Goal: Information Seeking & Learning: Learn about a topic

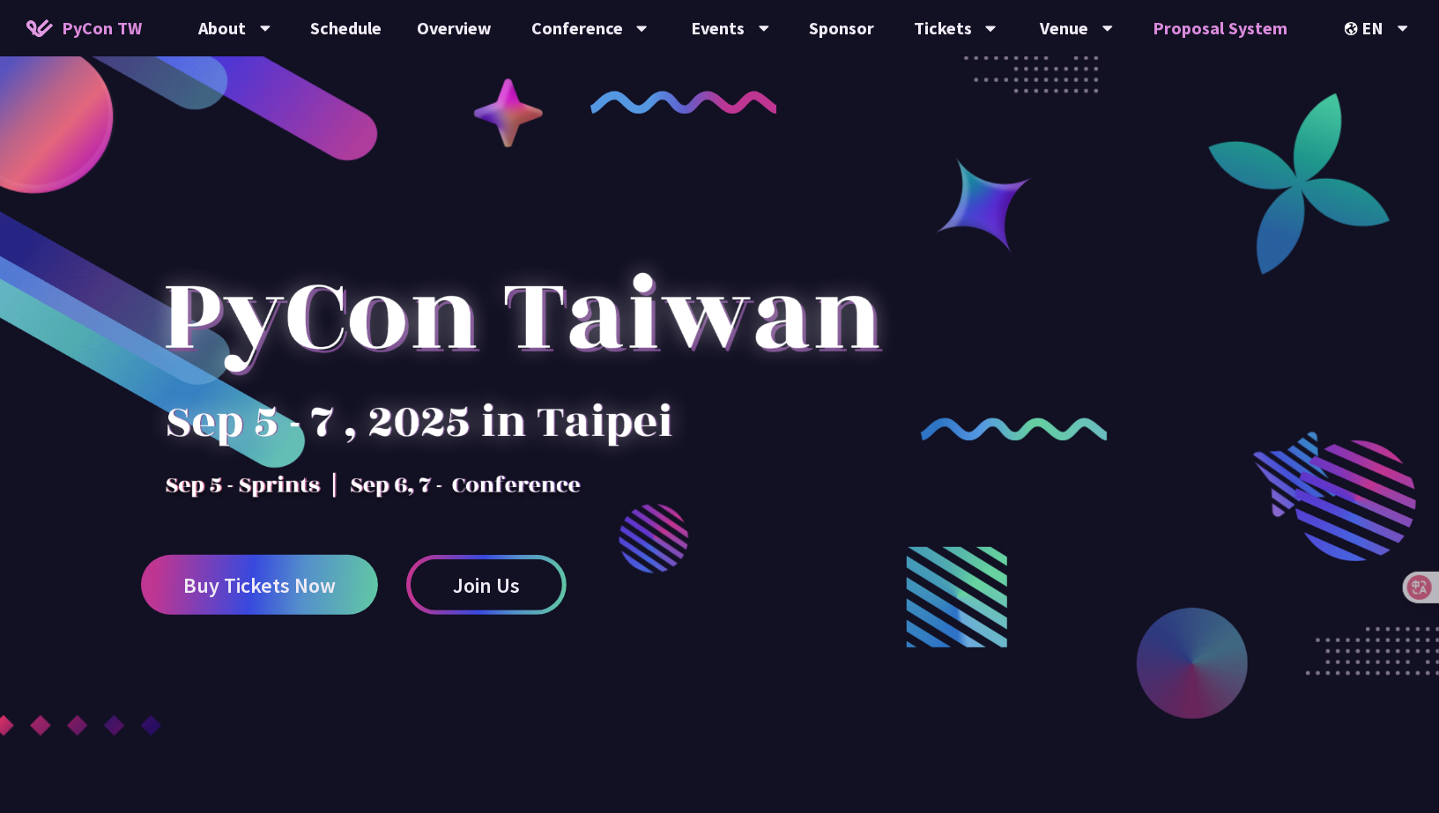
click at [1211, 36] on link "Proposal System" at bounding box center [1220, 28] width 170 height 56
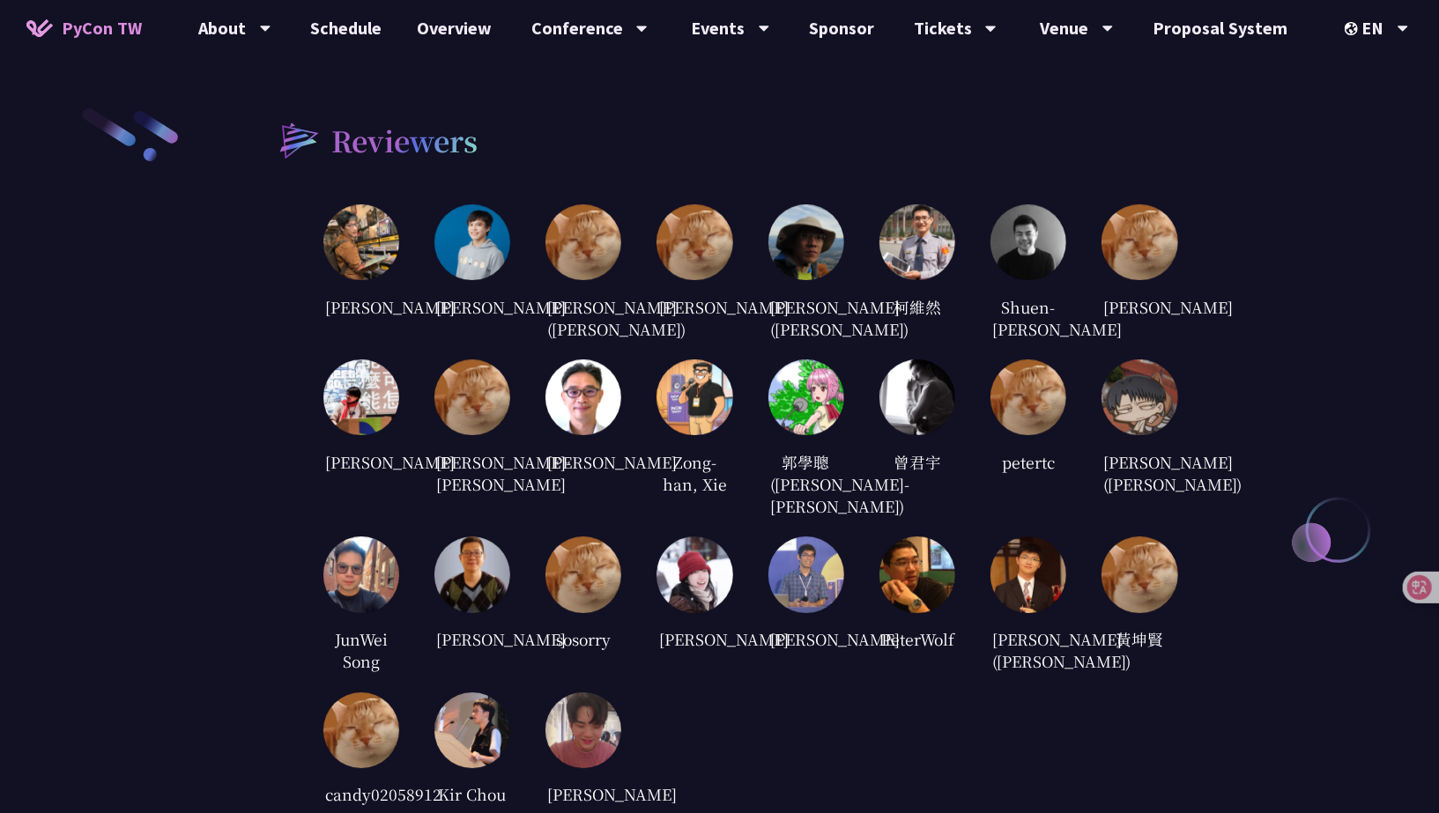
scroll to position [3250, 0]
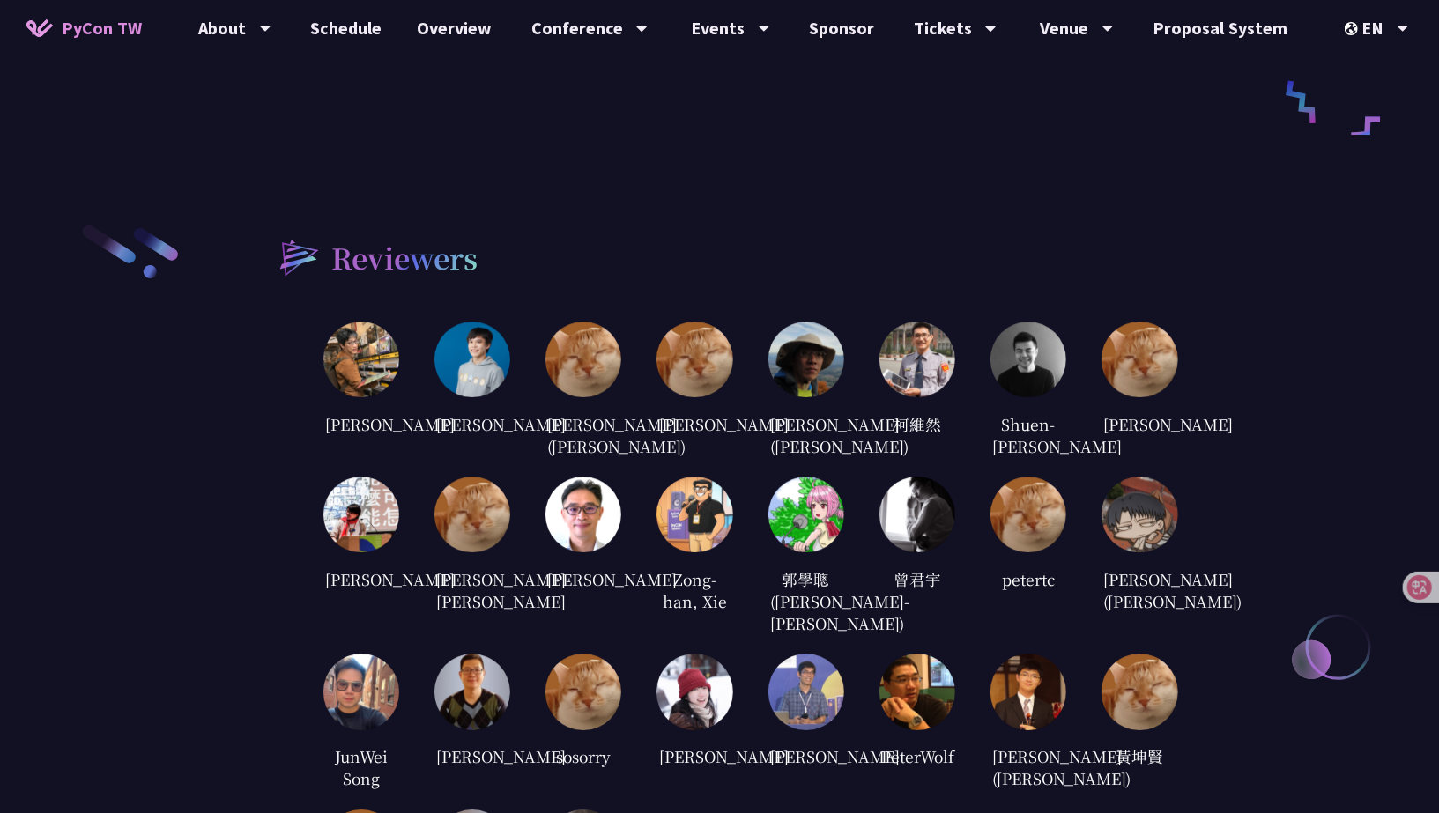
click at [495, 322] on img at bounding box center [472, 360] width 76 height 76
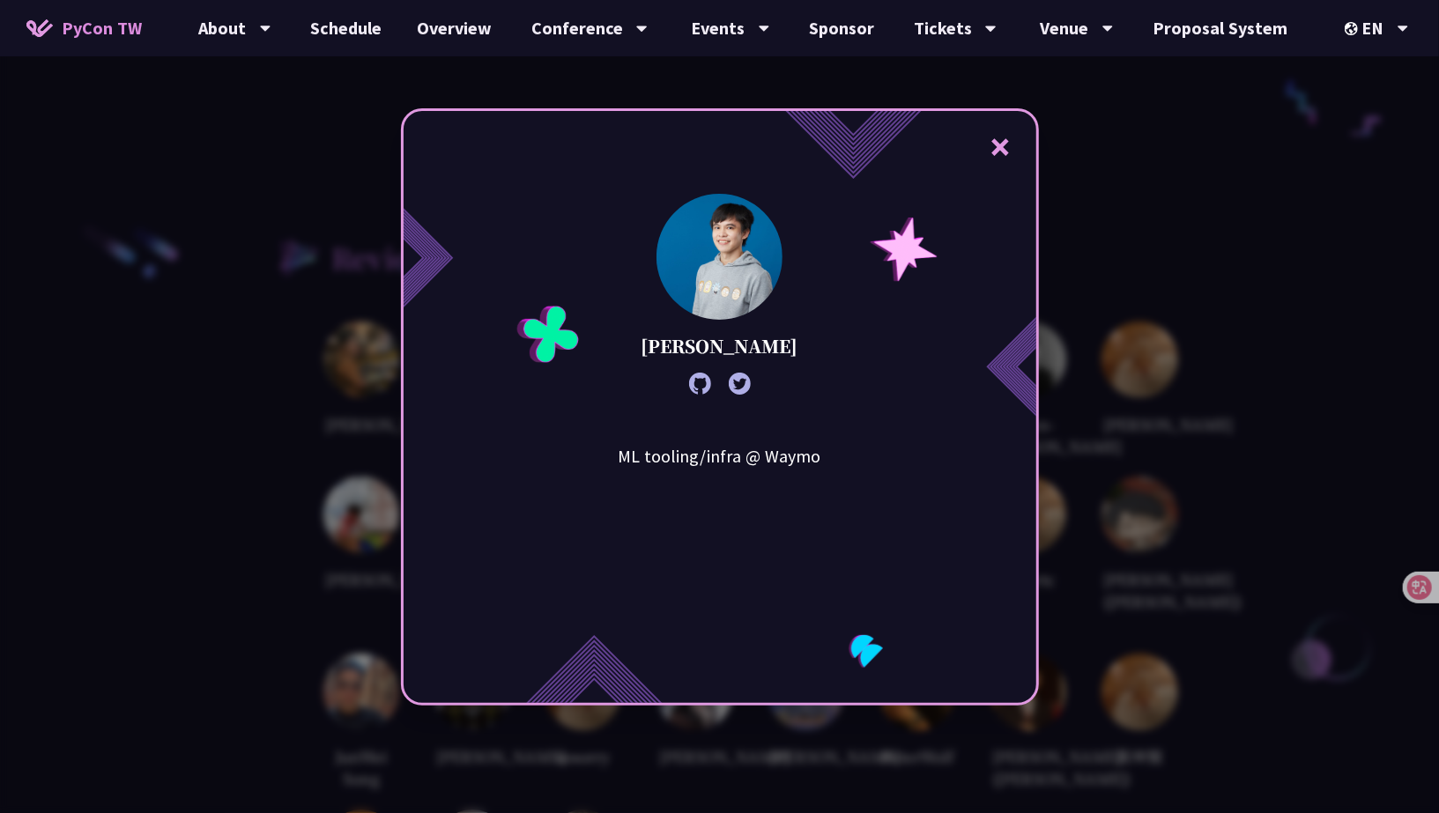
click at [704, 384] on icon at bounding box center [700, 384] width 22 height 22
click at [733, 383] on icon at bounding box center [740, 384] width 22 height 22
click at [824, 425] on div "× [PERSON_NAME] ML tooling/infra @ Waymo" at bounding box center [720, 406] width 638 height 597
click at [302, 462] on div "× [PERSON_NAME] ML tooling/infra @ Waymo" at bounding box center [719, 406] width 1439 height 813
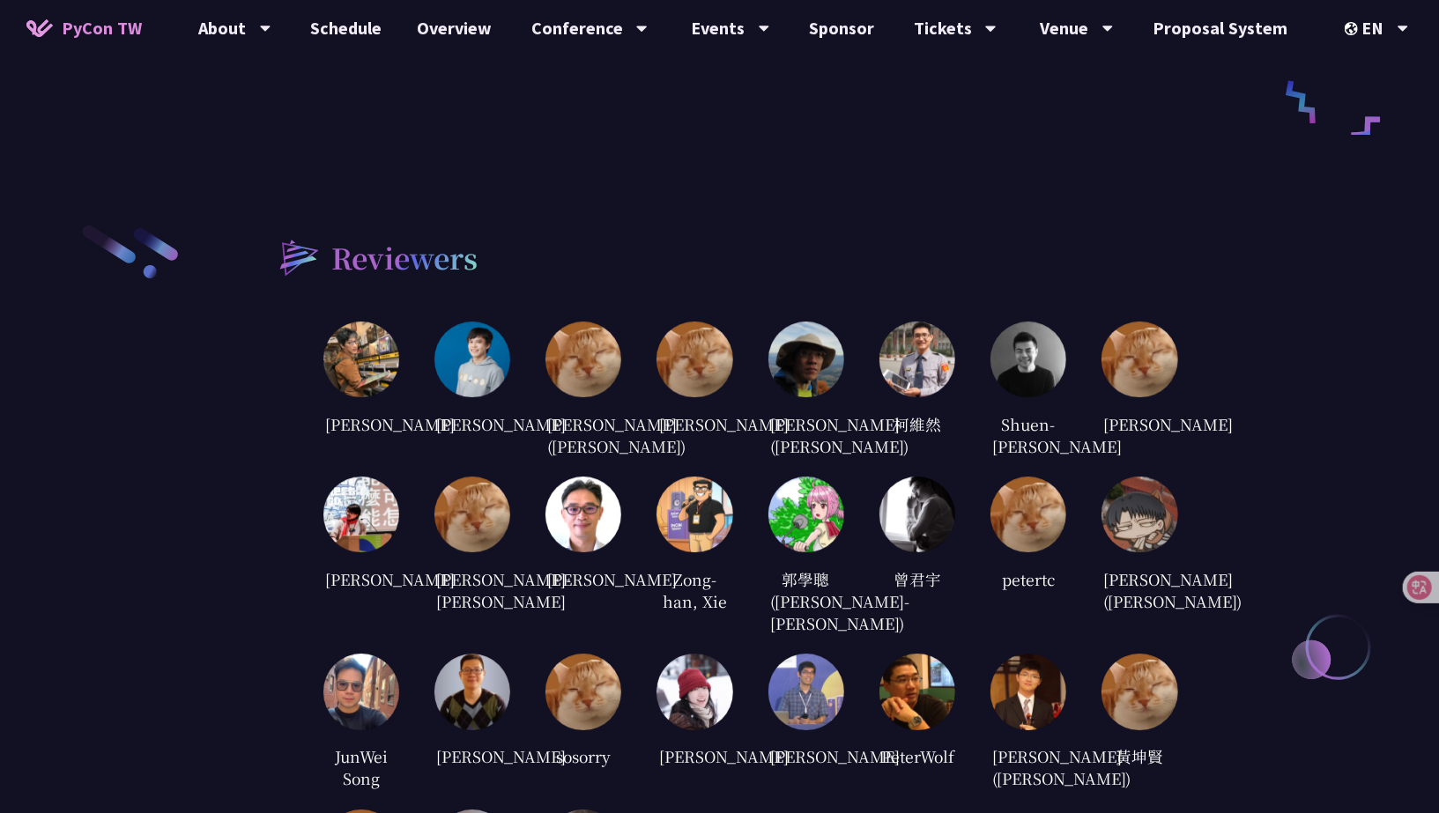
click at [302, 462] on div "Reviewers [PERSON_NAME] [PERSON_NAME] [PERSON_NAME] ([PERSON_NAME]) [PERSON_NAM…" at bounding box center [720, 573] width 916 height 701
click at [949, 335] on img at bounding box center [917, 360] width 76 height 76
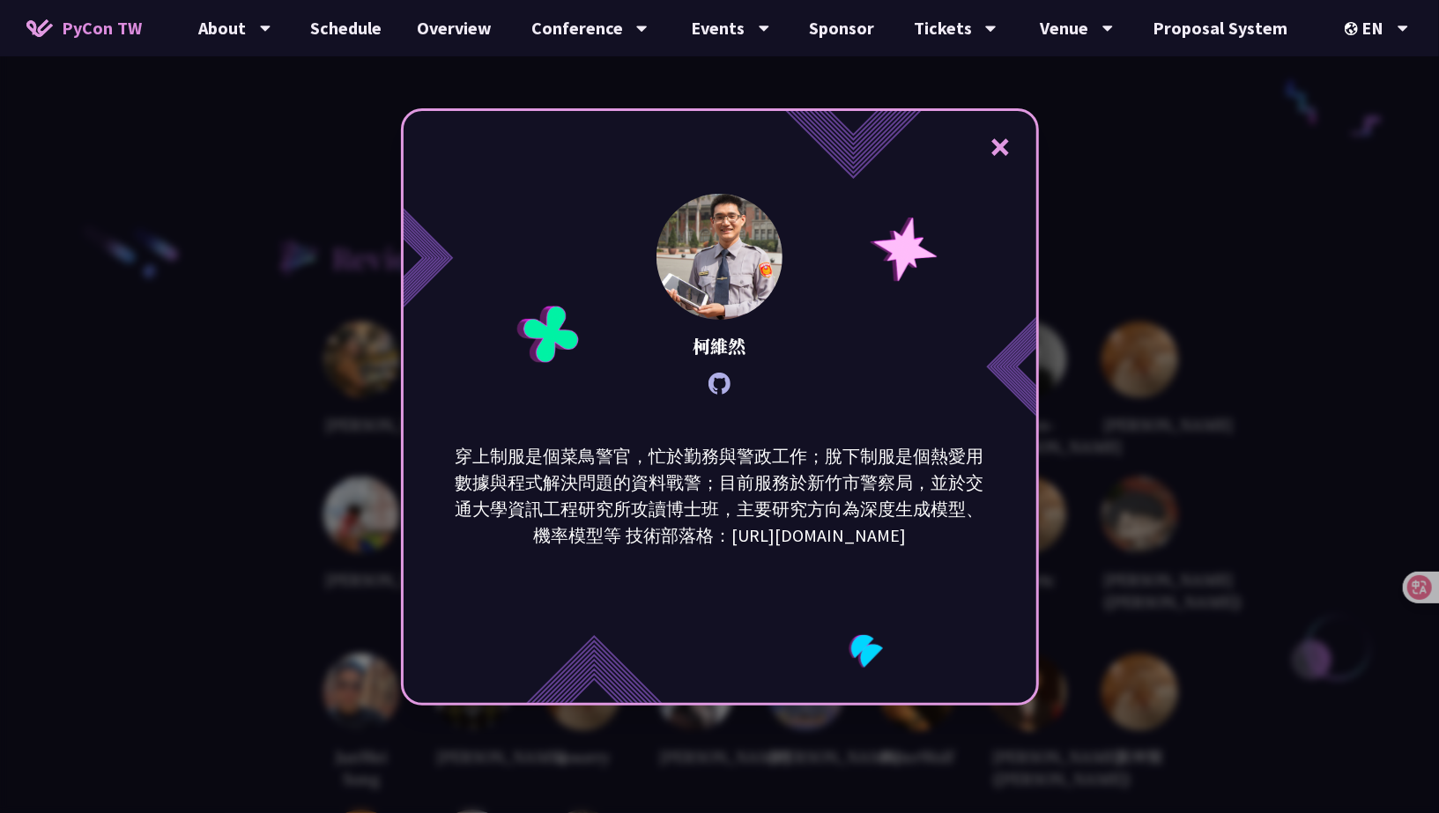
click at [1069, 411] on div "× 柯維然 穿上制服是個菜鳥警官，忙於勤務與警政工作；脫下制服是個熱愛用數據與程式解決問題的資料戰警；目前服務於新竹市警察局，並於交通大學資訊工程研究所攻讀博…" at bounding box center [719, 406] width 1439 height 813
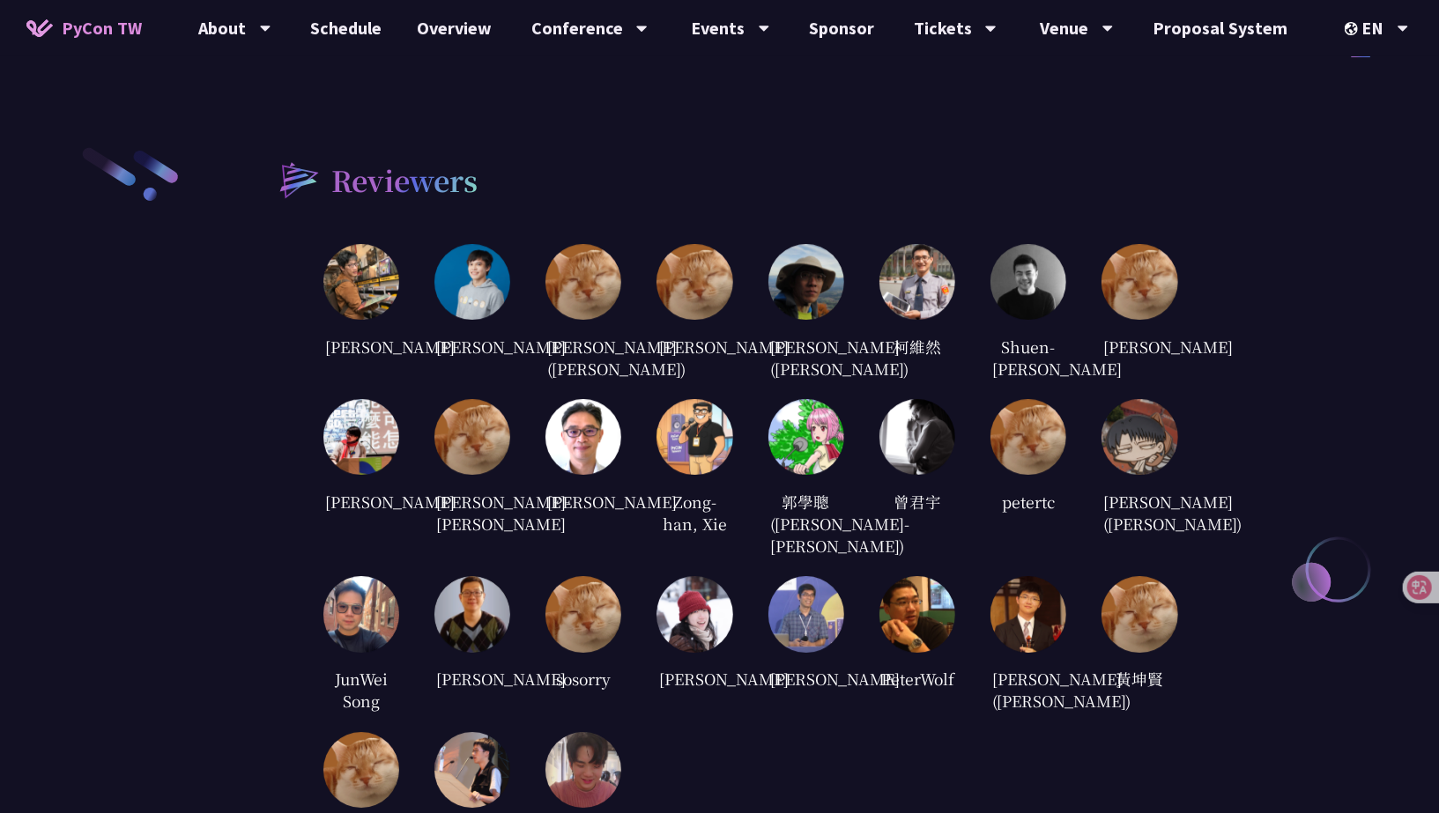
scroll to position [3330, 0]
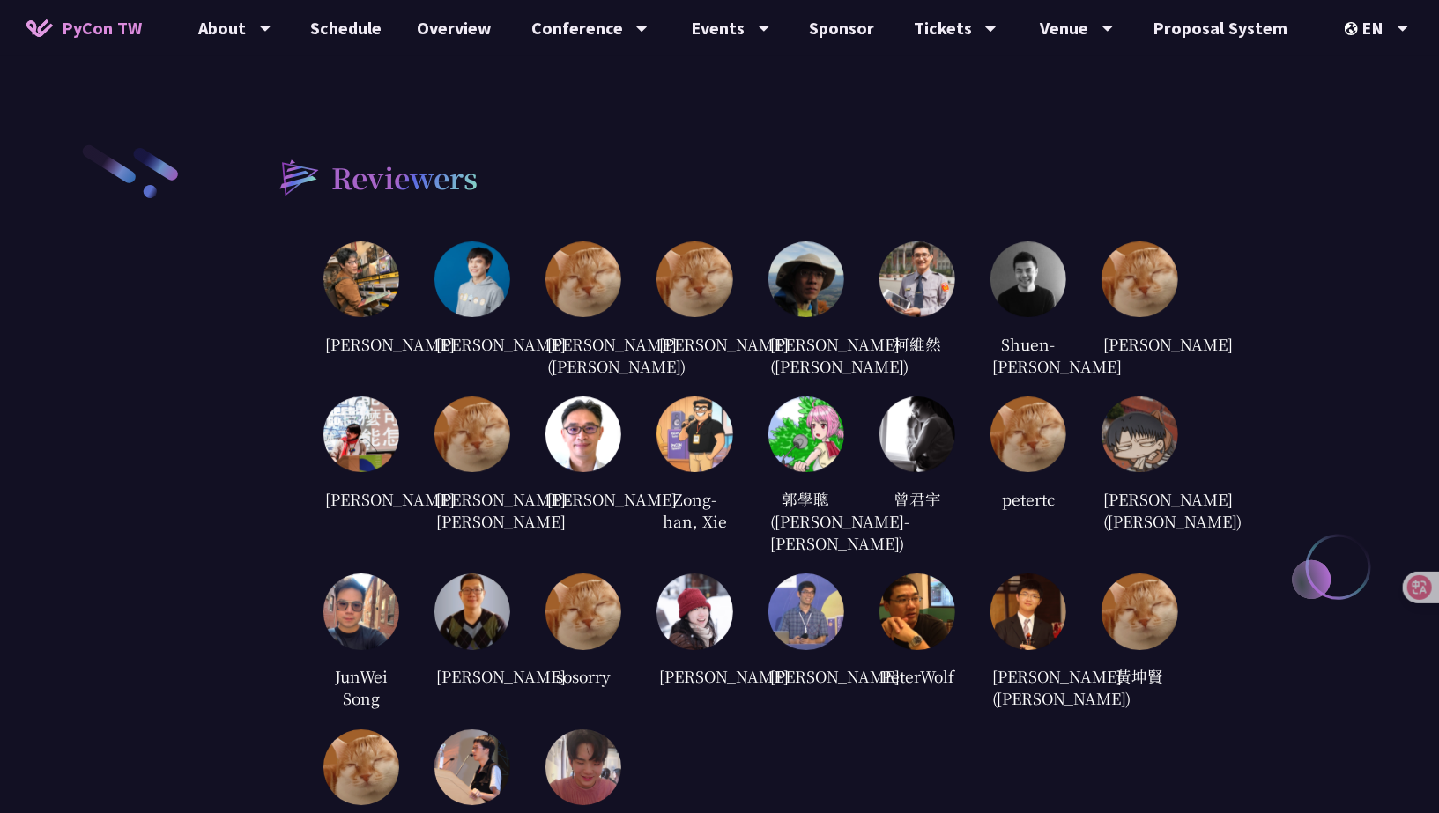
click at [916, 439] on img at bounding box center [917, 435] width 76 height 76
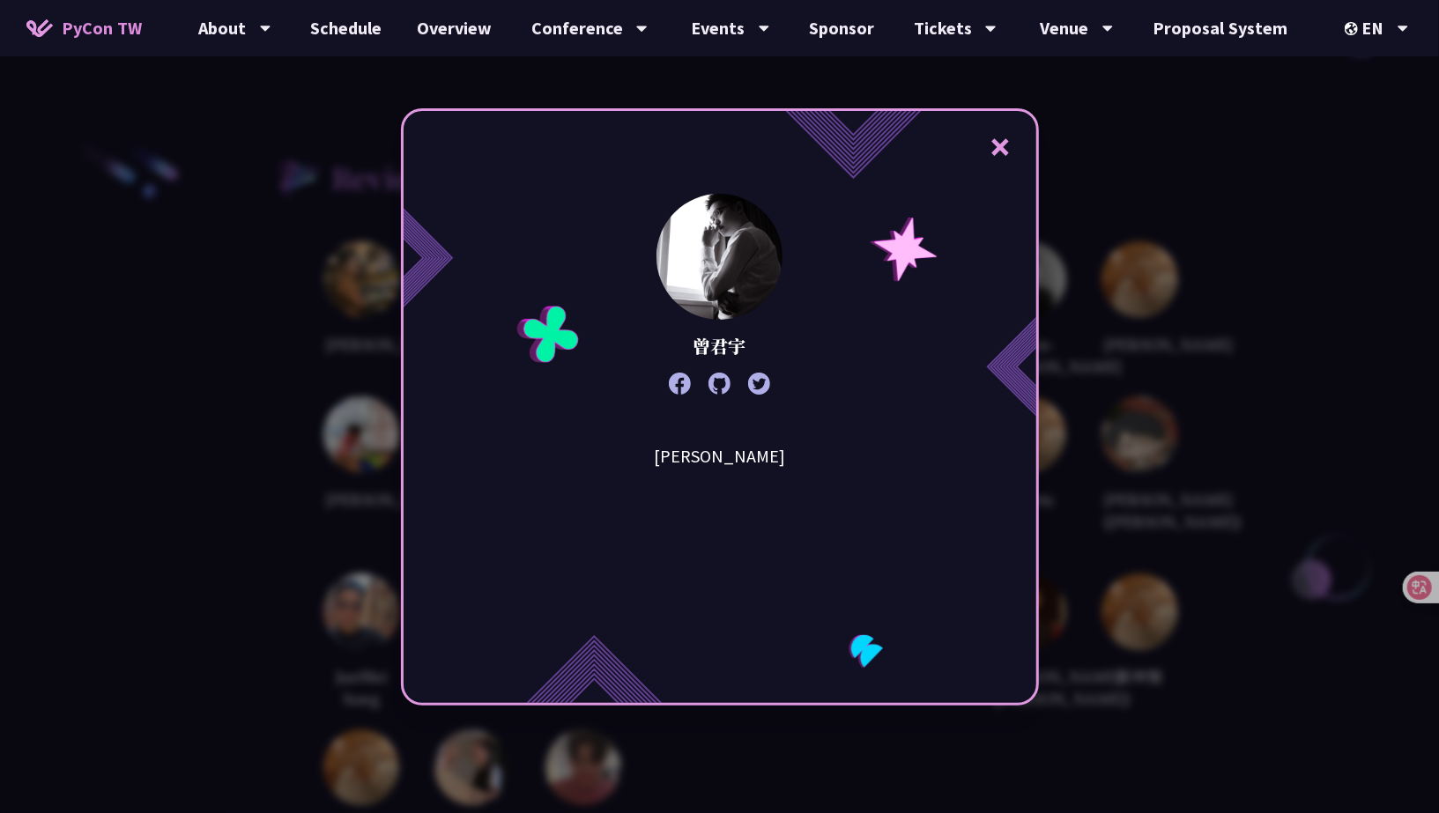
click at [1122, 450] on div "× [PERSON_NAME]" at bounding box center [719, 406] width 1439 height 813
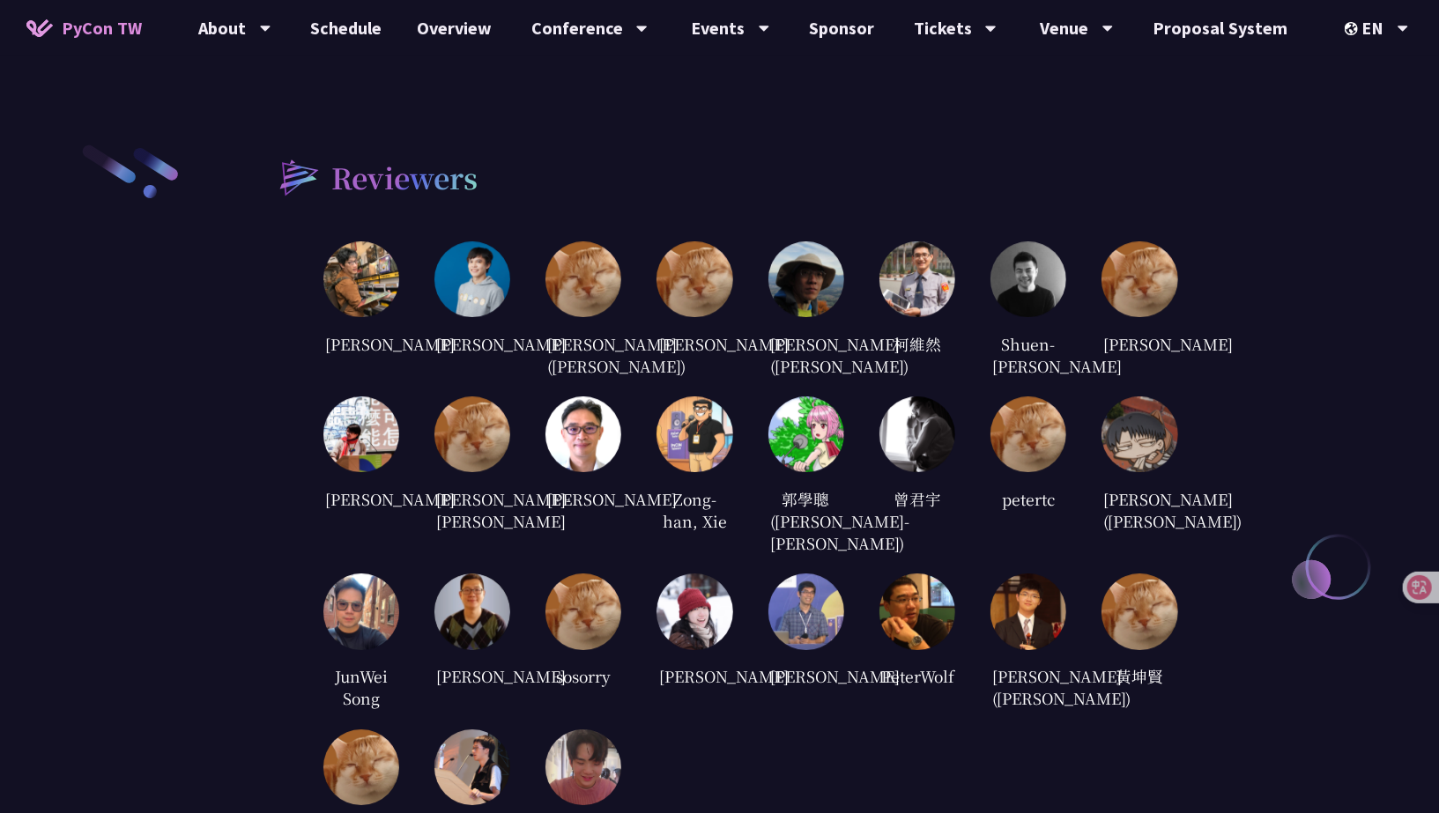
click at [480, 241] on img at bounding box center [472, 279] width 76 height 76
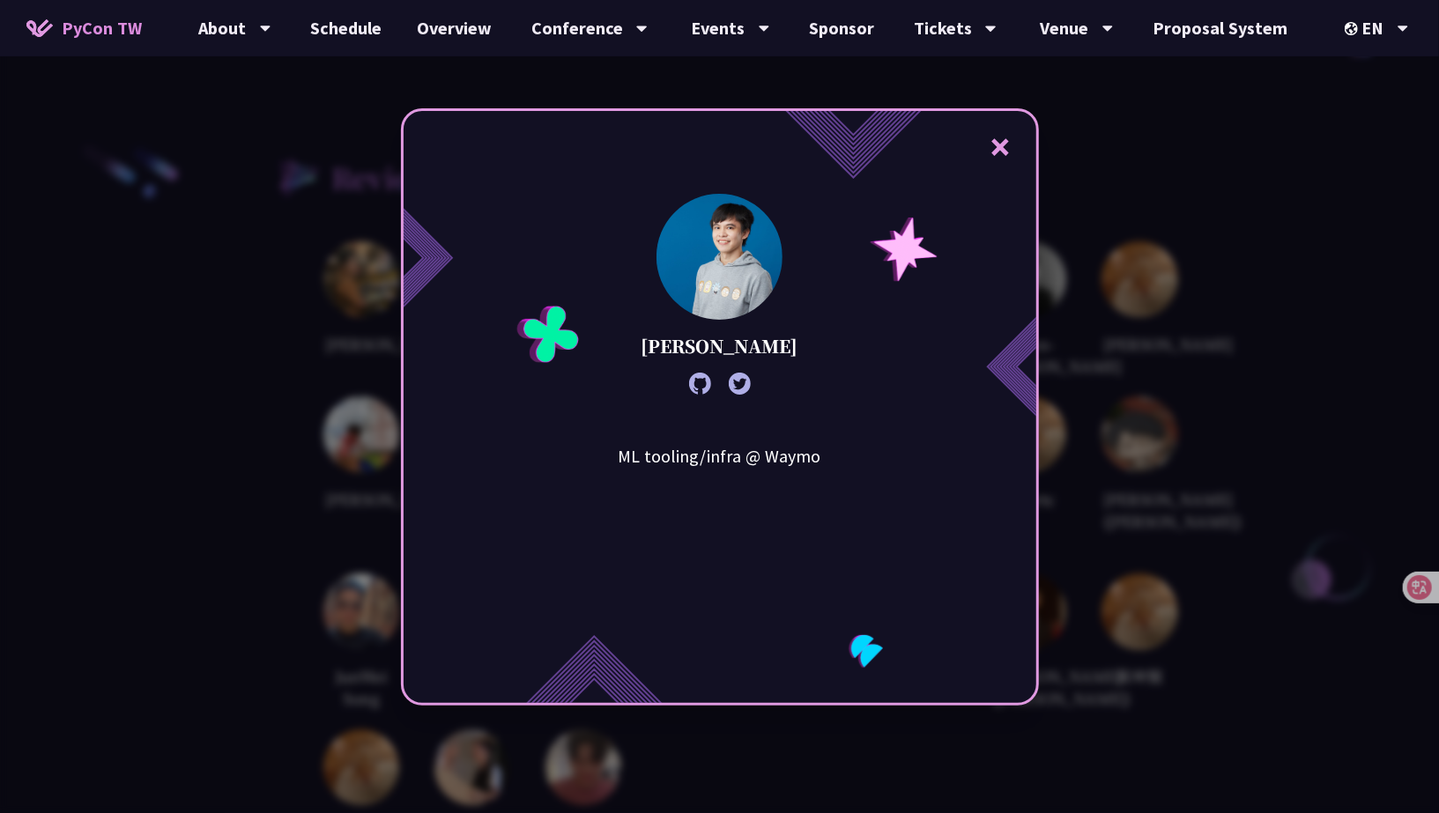
click at [217, 639] on div "× [PERSON_NAME] ML tooling/infra @ Waymo" at bounding box center [719, 406] width 1439 height 813
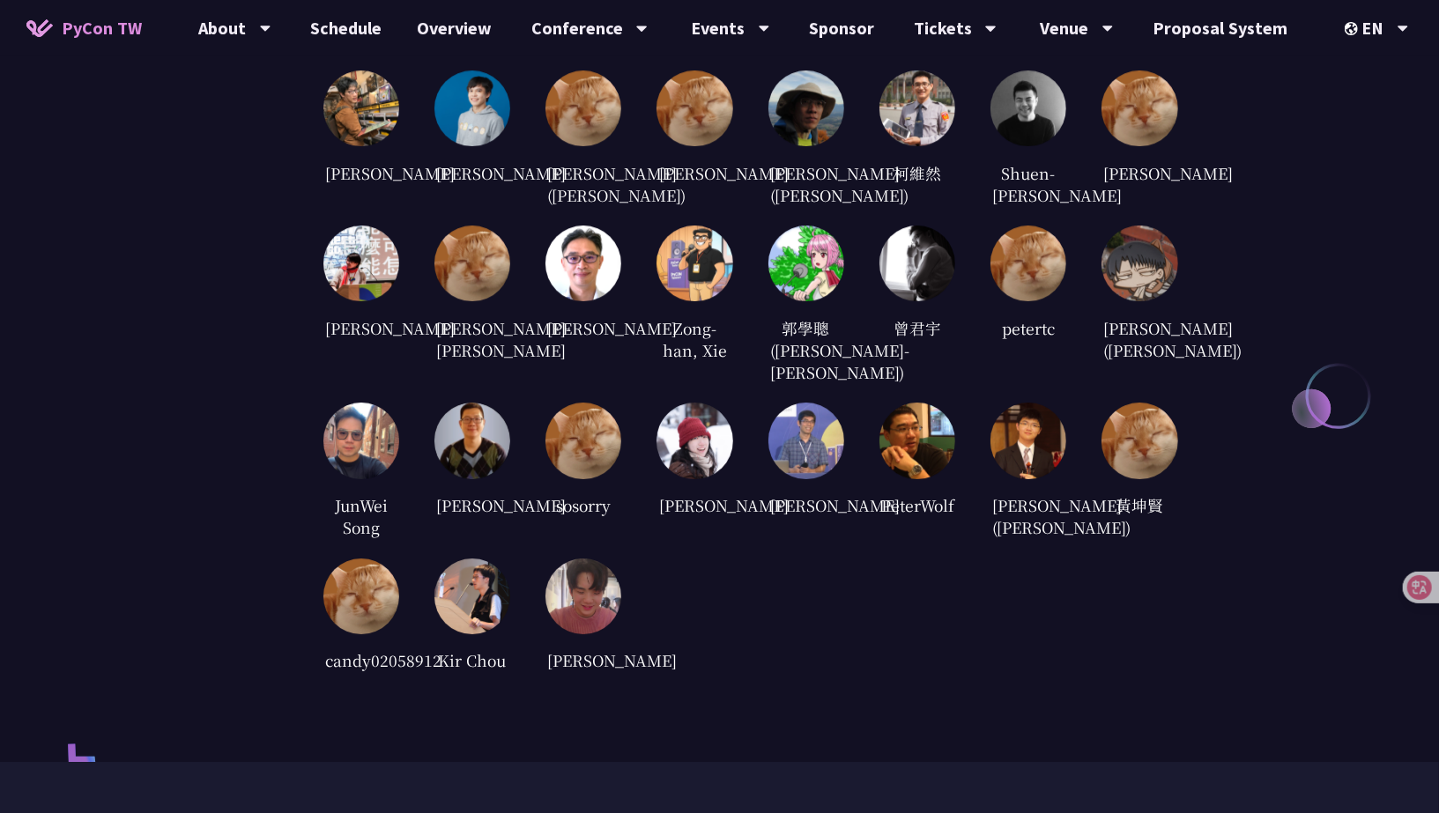
scroll to position [3504, 0]
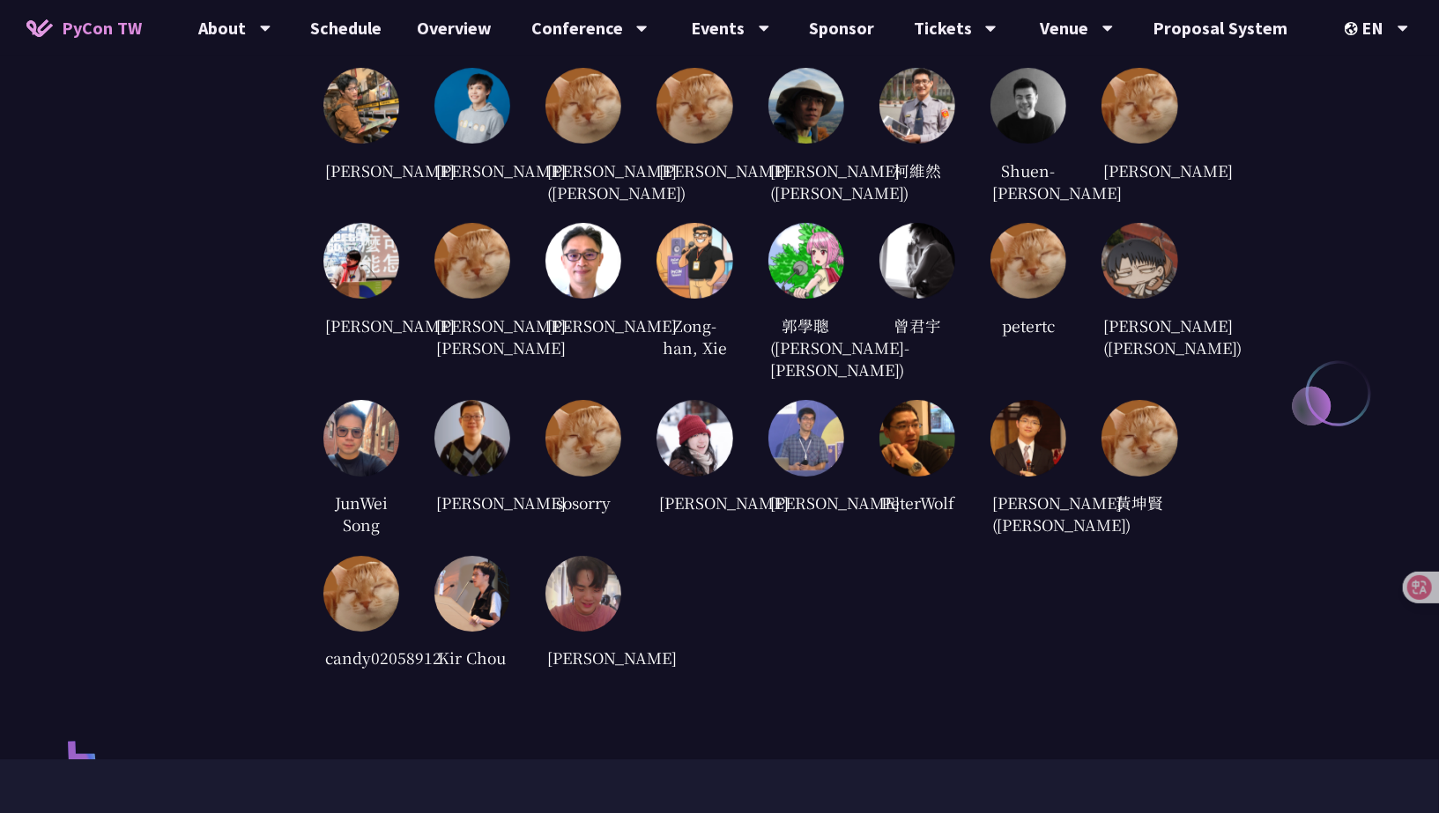
click at [361, 476] on img at bounding box center [361, 438] width 76 height 76
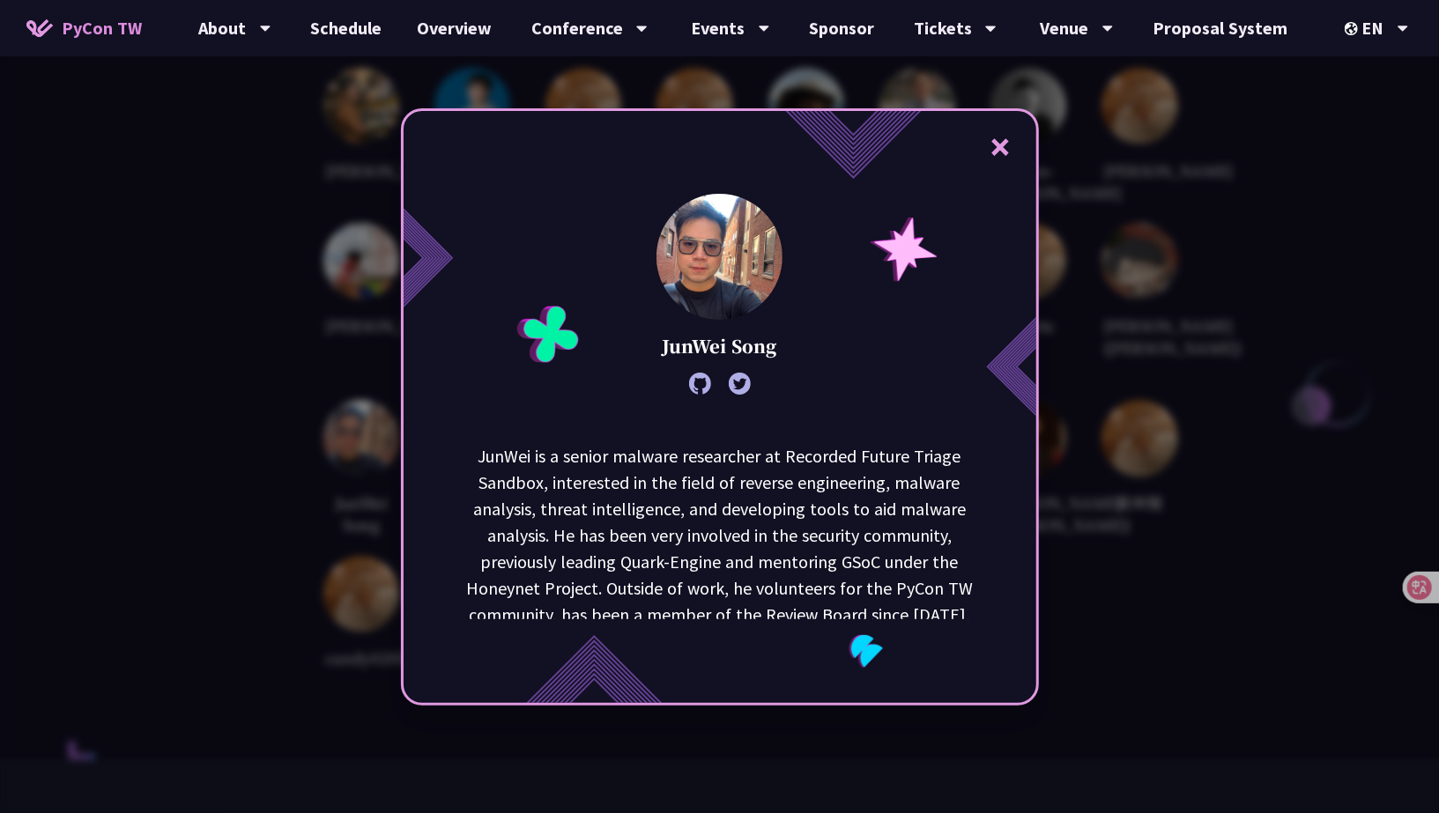
click at [860, 485] on p "JunWei is a senior malware researcher at Recorded Future Triage Sandbox, intere…" at bounding box center [720, 615] width 532 height 344
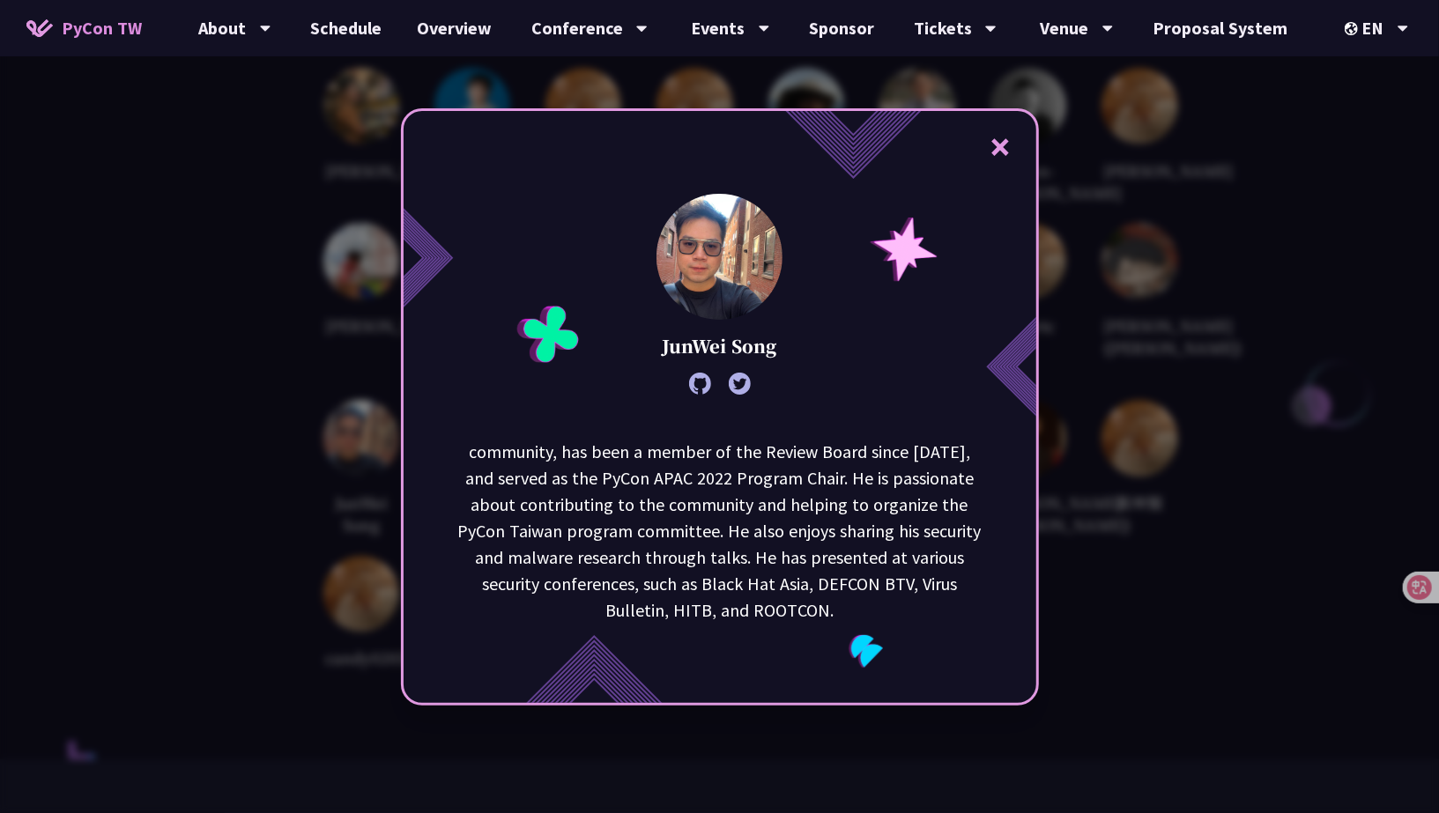
scroll to position [167, 0]
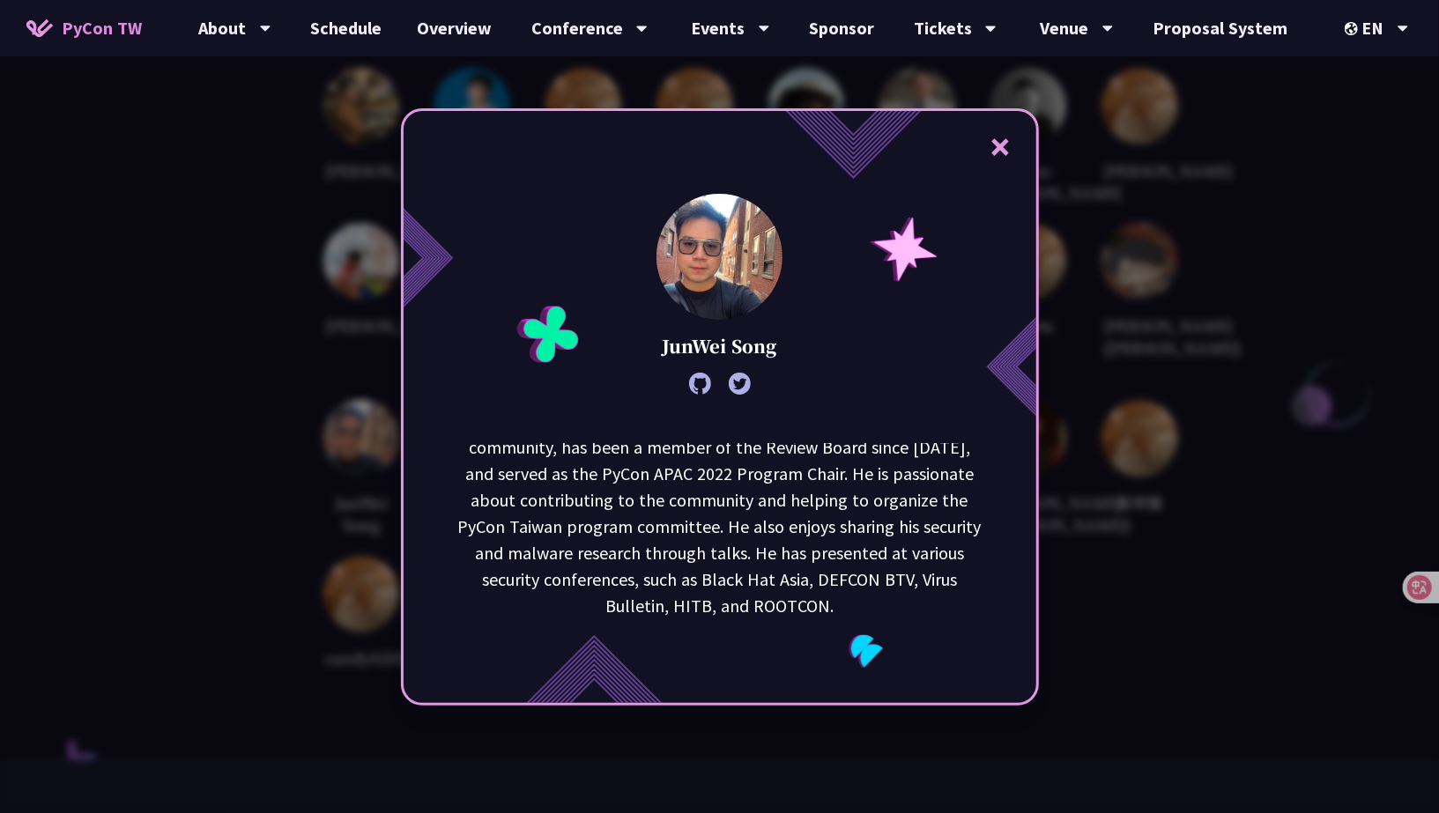
click at [1196, 485] on div "× [PERSON_NAME] is a senior malware researcher at Recorded Future Triage Sandbo…" at bounding box center [719, 406] width 1439 height 813
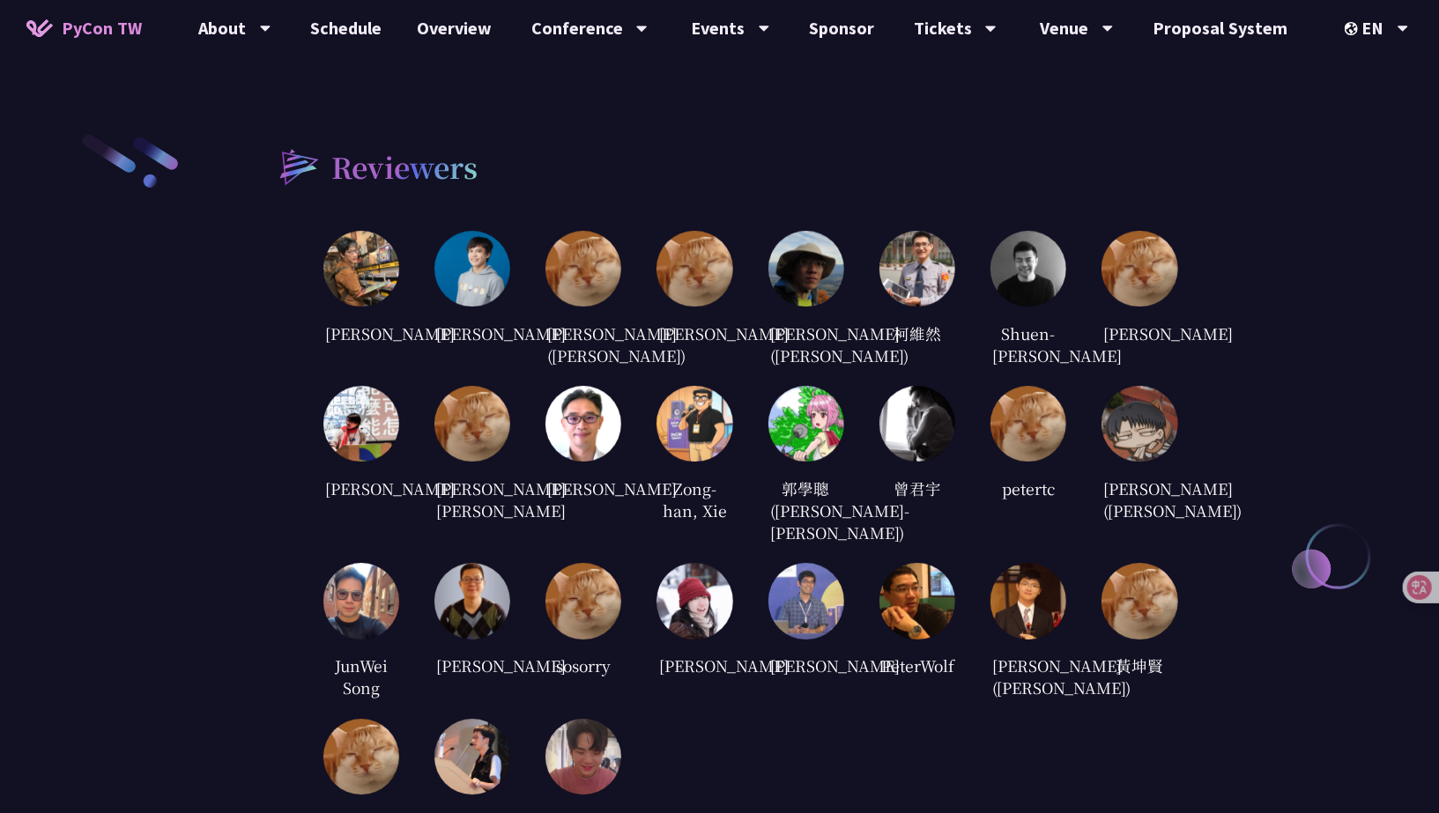
scroll to position [3314, 0]
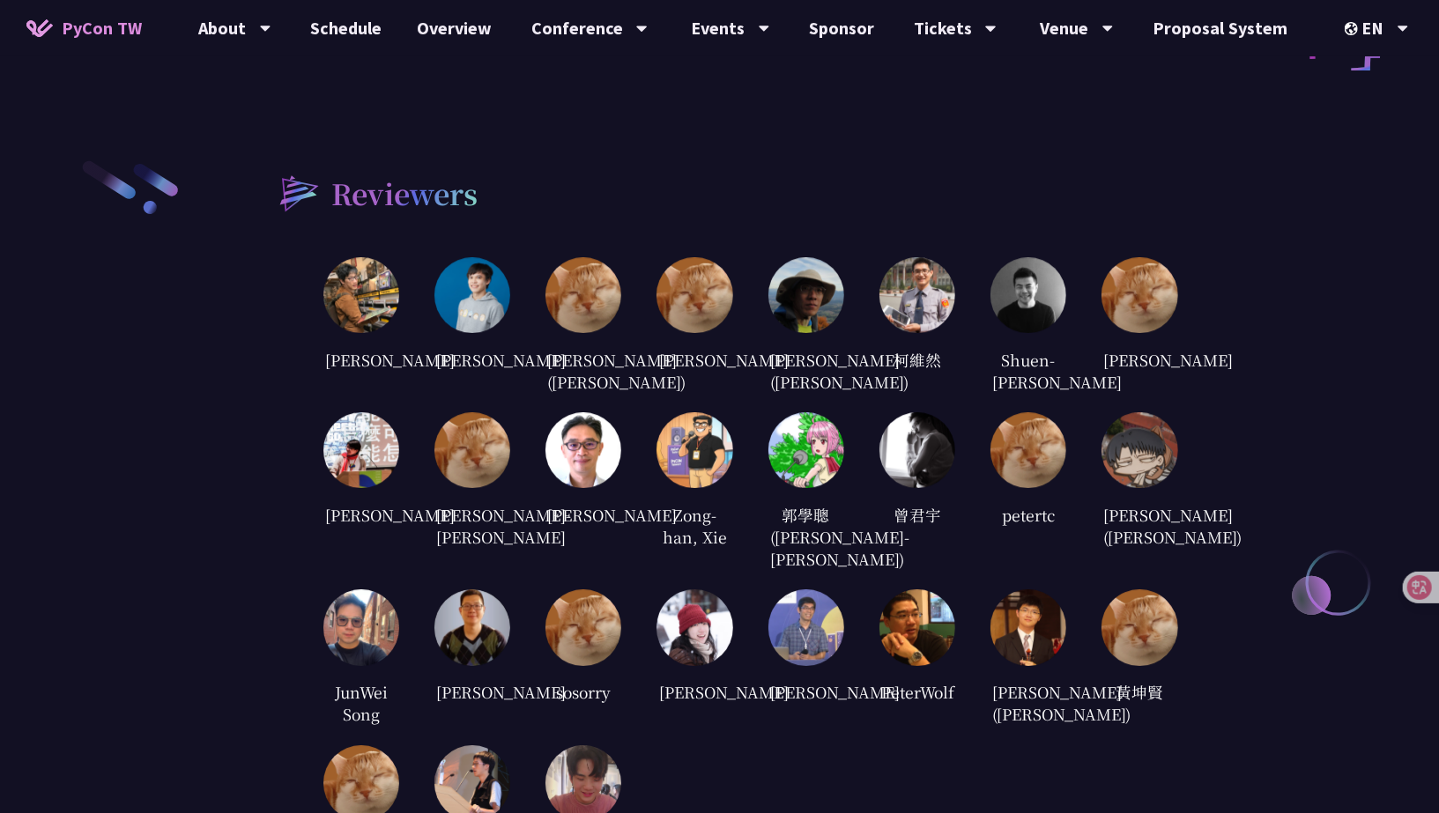
click at [476, 262] on img at bounding box center [472, 295] width 76 height 76
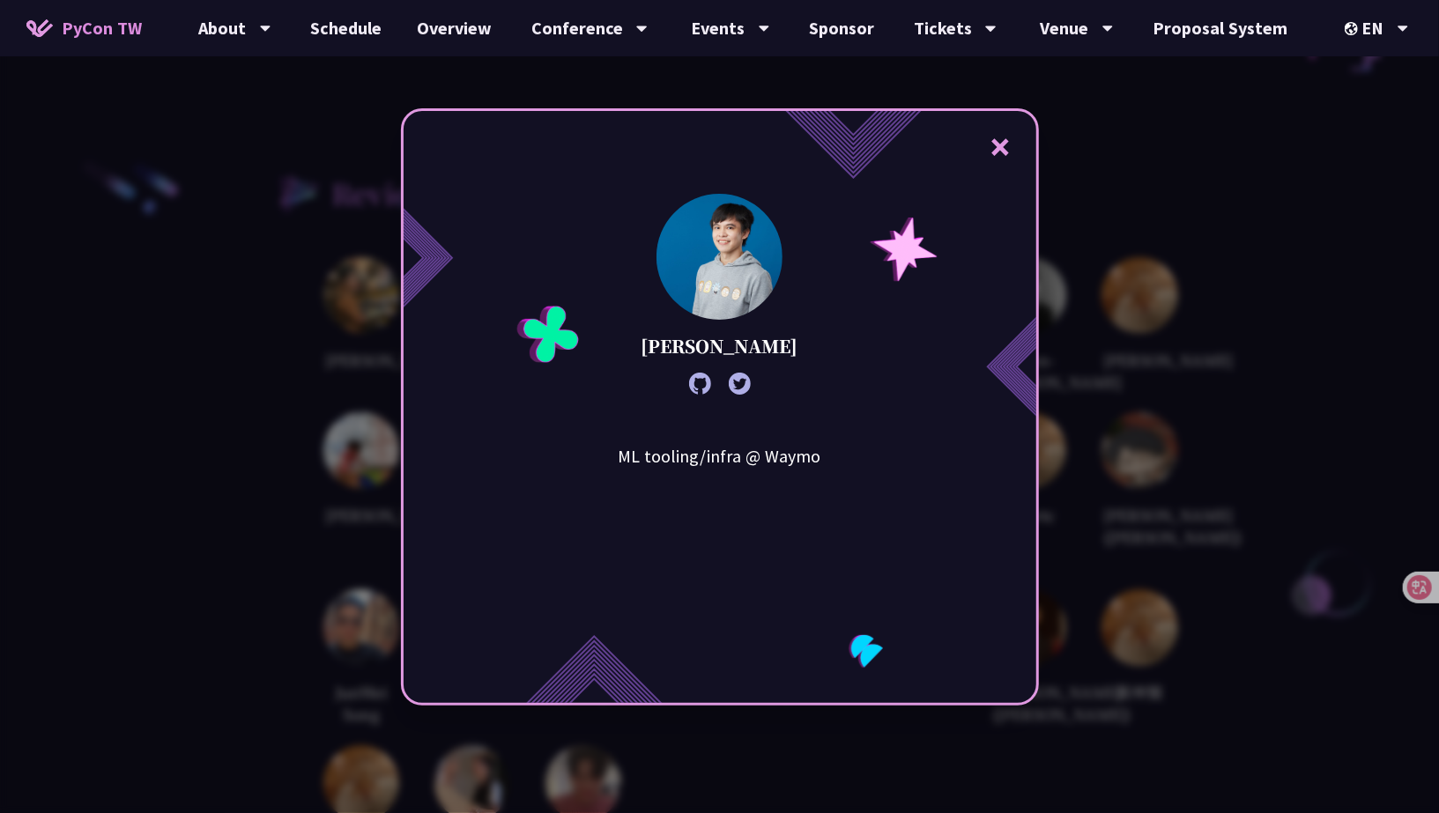
click at [173, 596] on div "× [PERSON_NAME] ML tooling/infra @ Waymo" at bounding box center [719, 406] width 1439 height 813
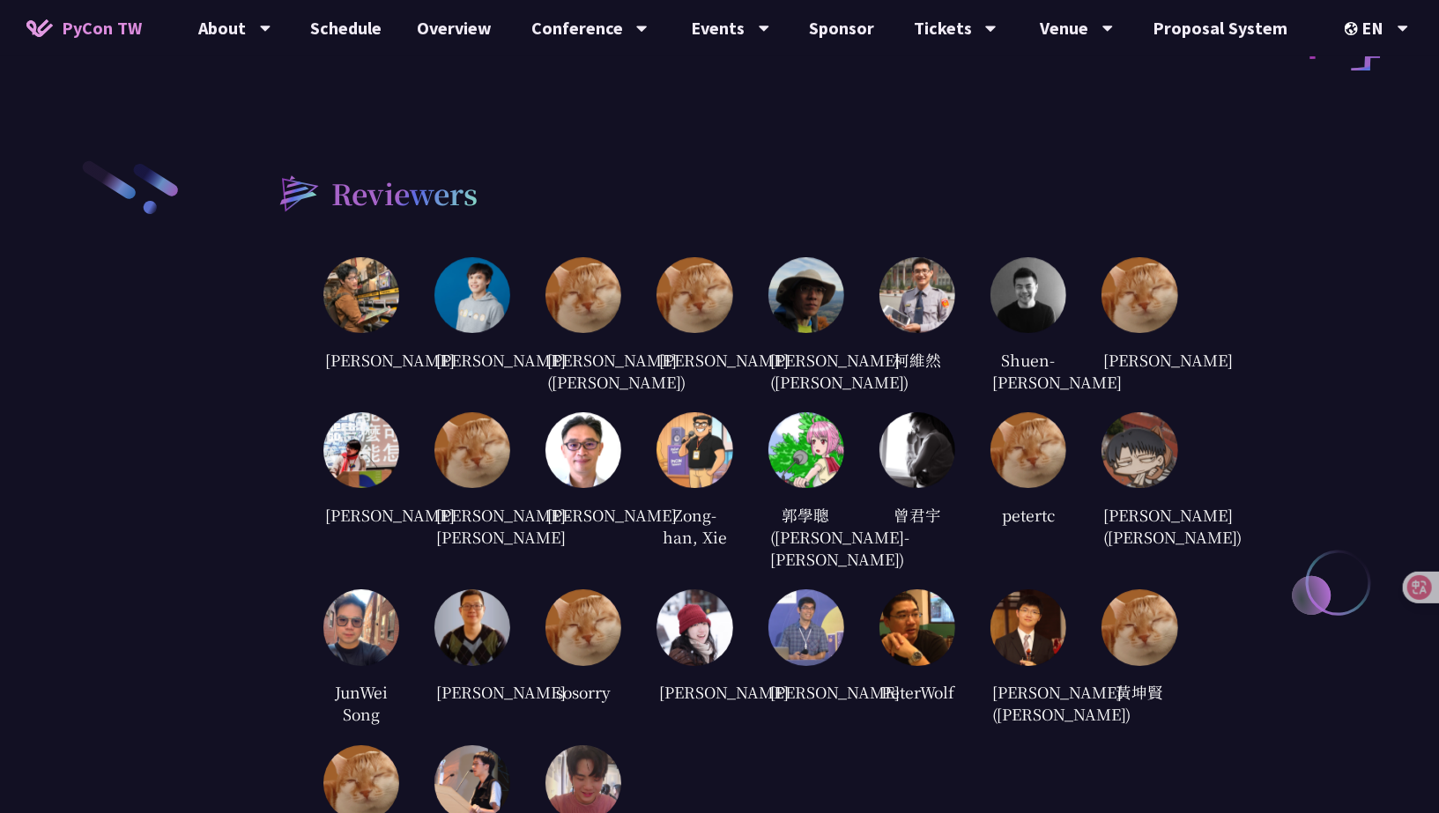
click at [491, 257] on img at bounding box center [472, 295] width 76 height 76
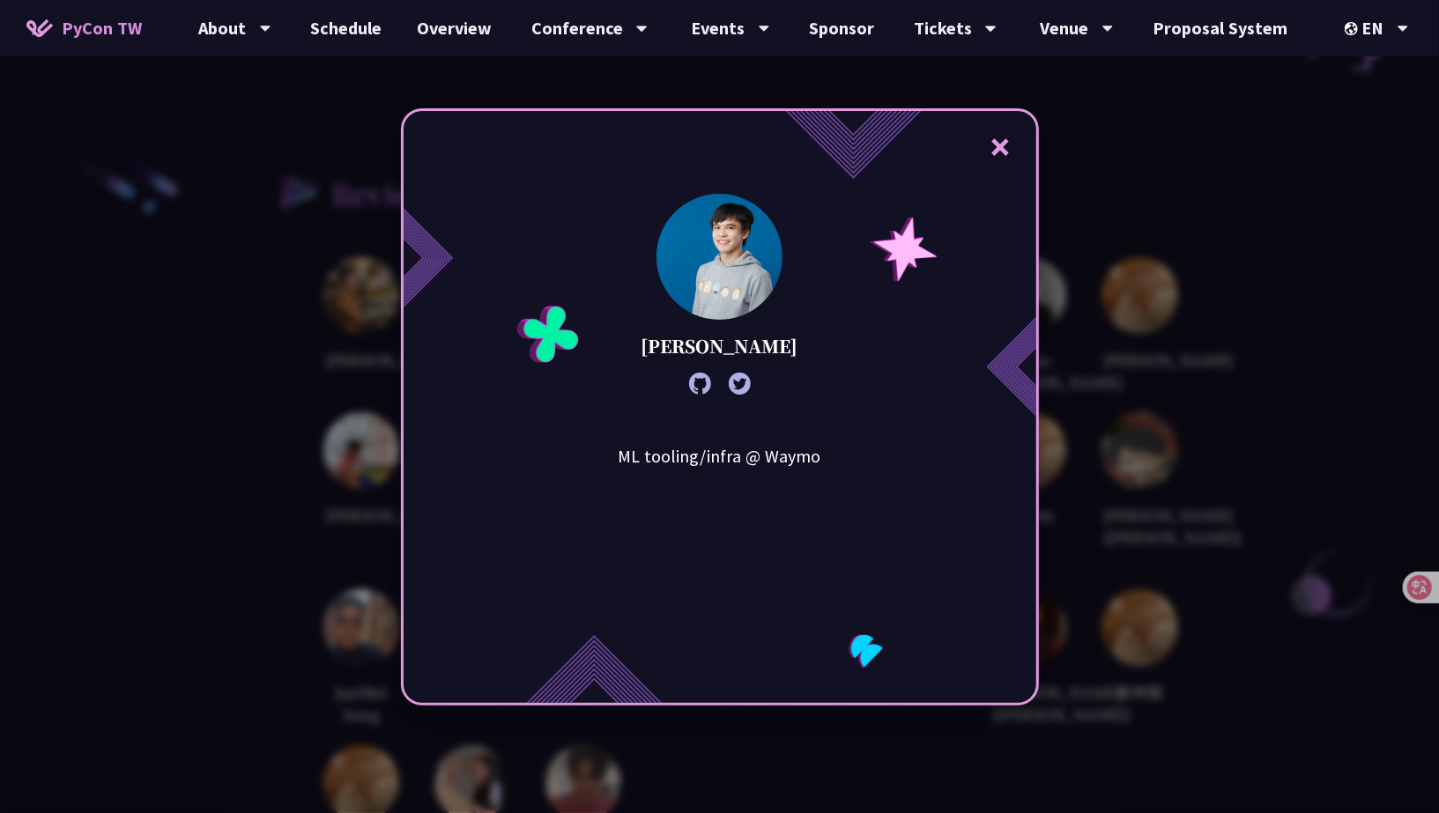
click at [213, 552] on div "× [PERSON_NAME] ML tooling/infra @ Waymo" at bounding box center [719, 406] width 1439 height 813
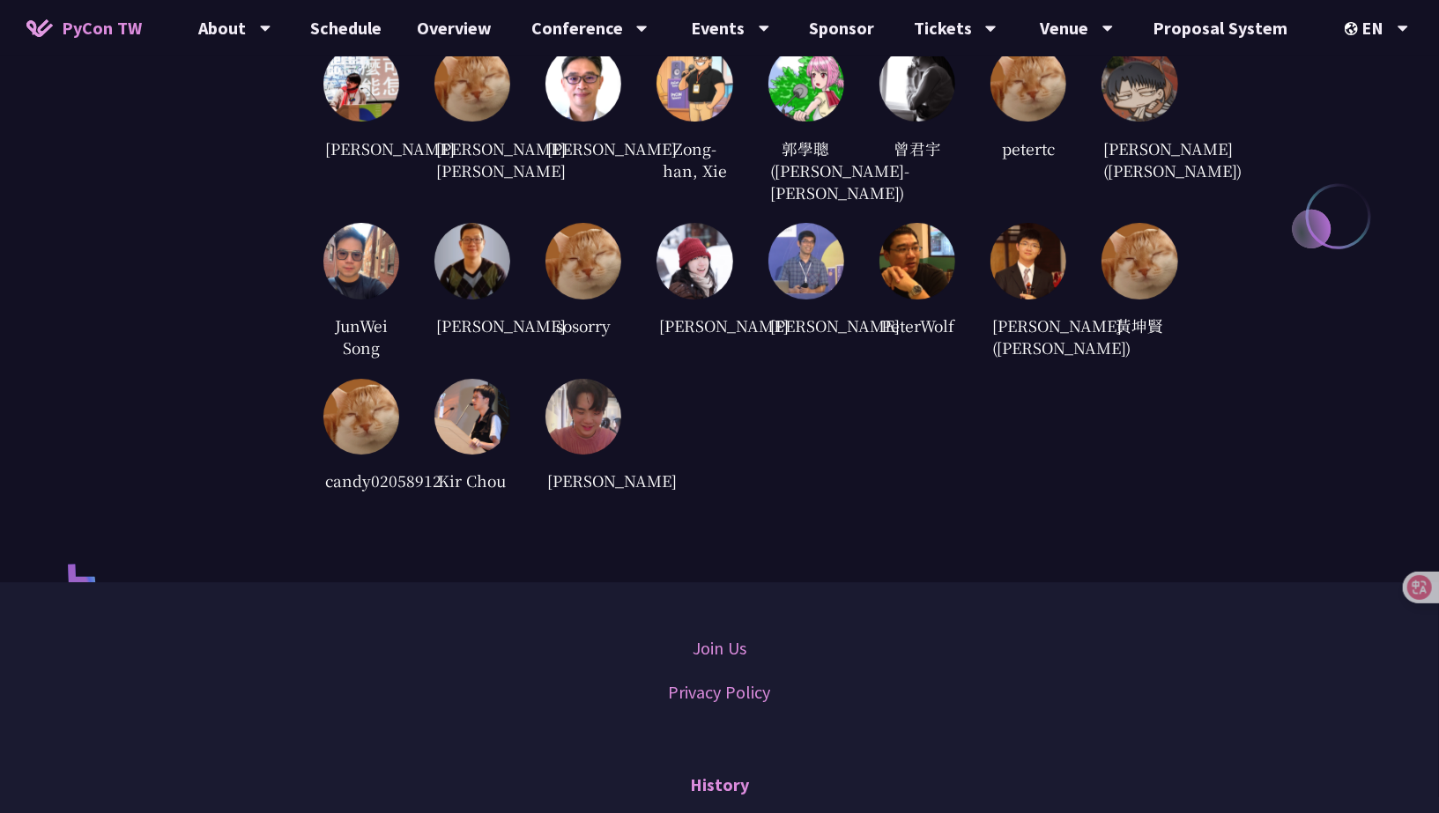
scroll to position [3746, 0]
